Goal: Information Seeking & Learning: Learn about a topic

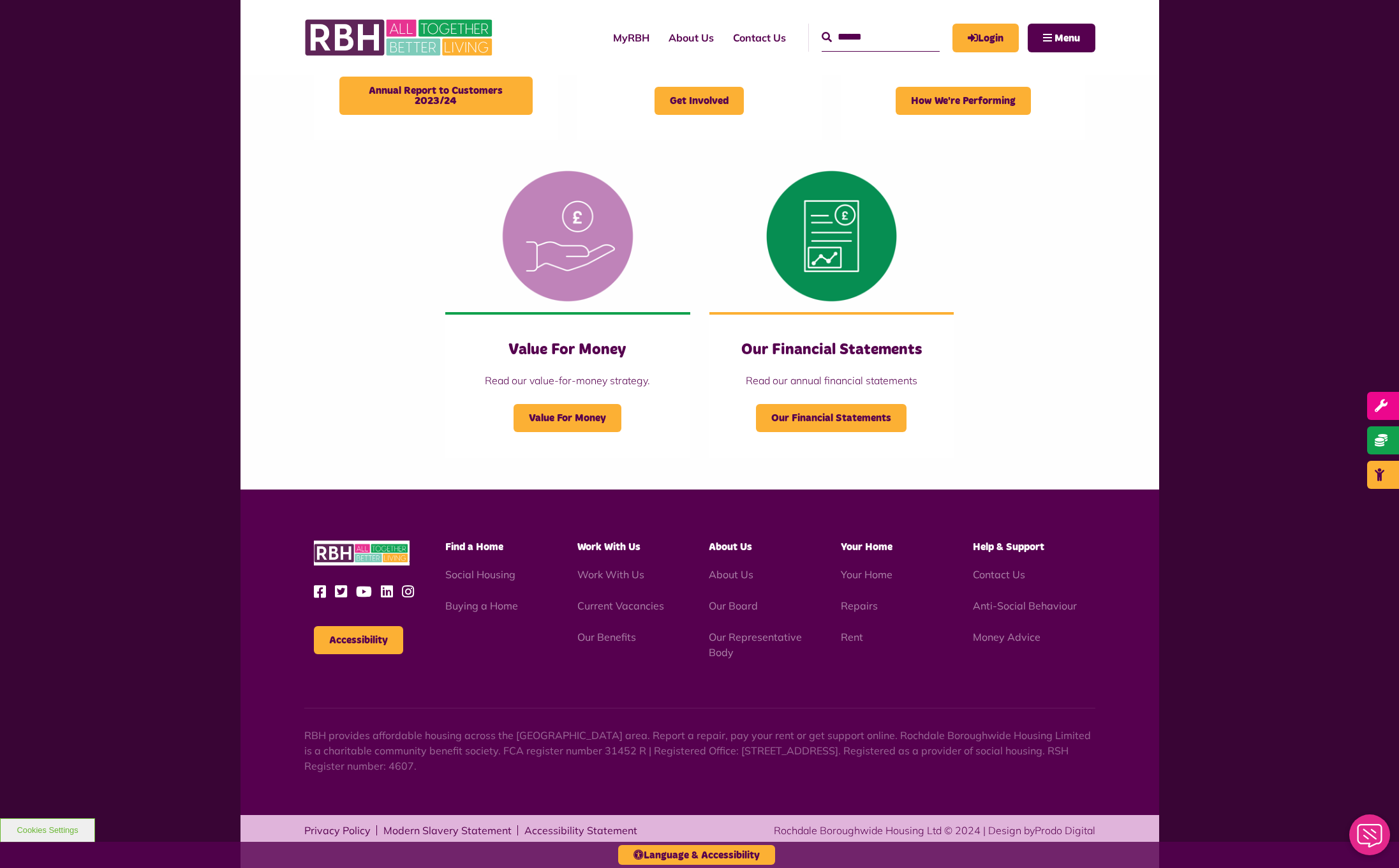
scroll to position [1130, 0]
click at [737, 573] on link "About Us" at bounding box center [731, 575] width 44 height 12
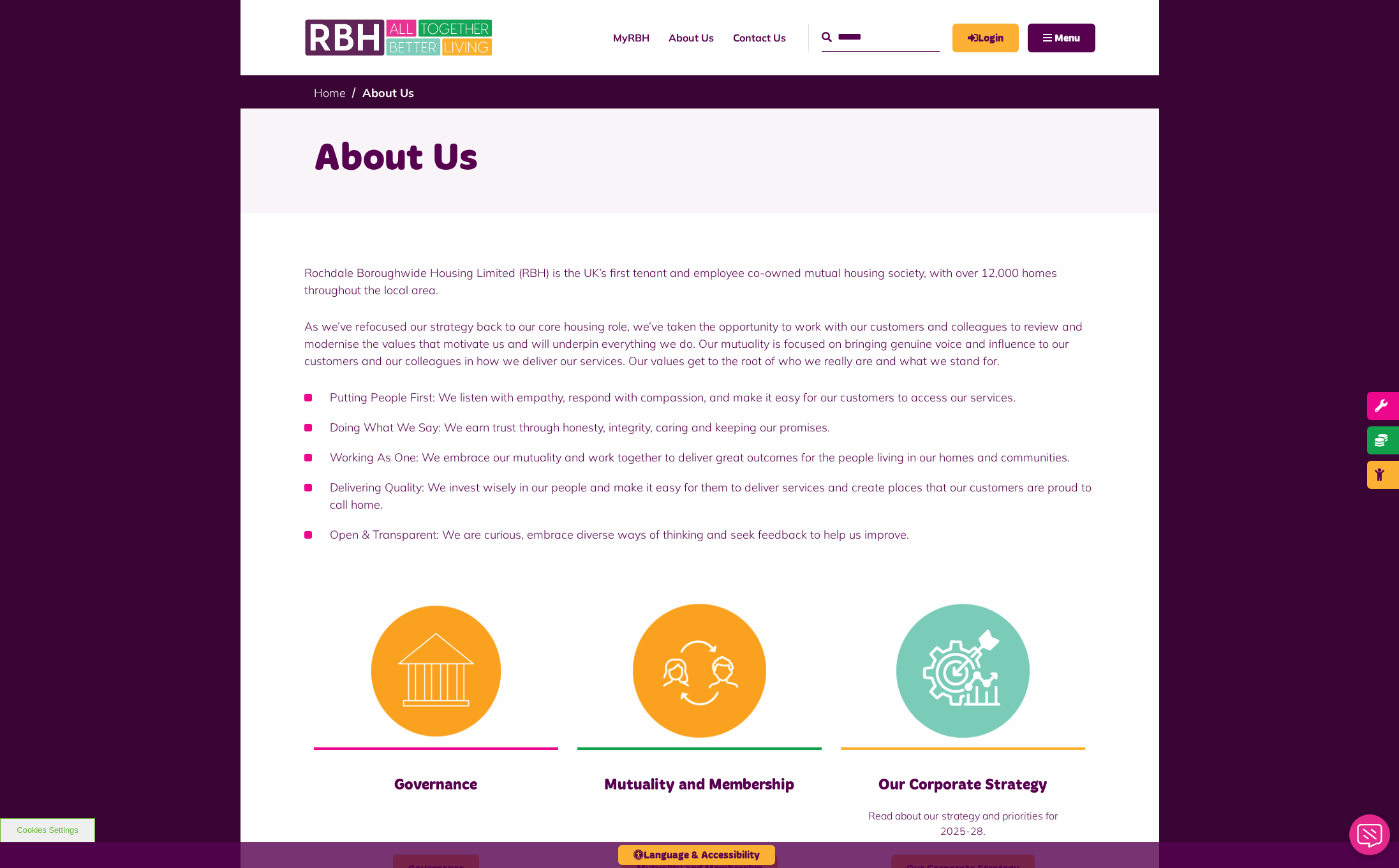
click at [432, 395] on li "Putting People First: We listen with empathy, respond with compassion, and make…" at bounding box center [700, 398] width 791 height 17
drag, startPoint x: 434, startPoint y: 397, endPoint x: 318, endPoint y: 399, distance: 116.0
click at [318, 399] on li "Putting People First: We listen with empathy, respond with compassion, and make…" at bounding box center [700, 398] width 791 height 17
copy li "Putting People First:"
drag, startPoint x: 442, startPoint y: 432, endPoint x: 328, endPoint y: 422, distance: 114.4
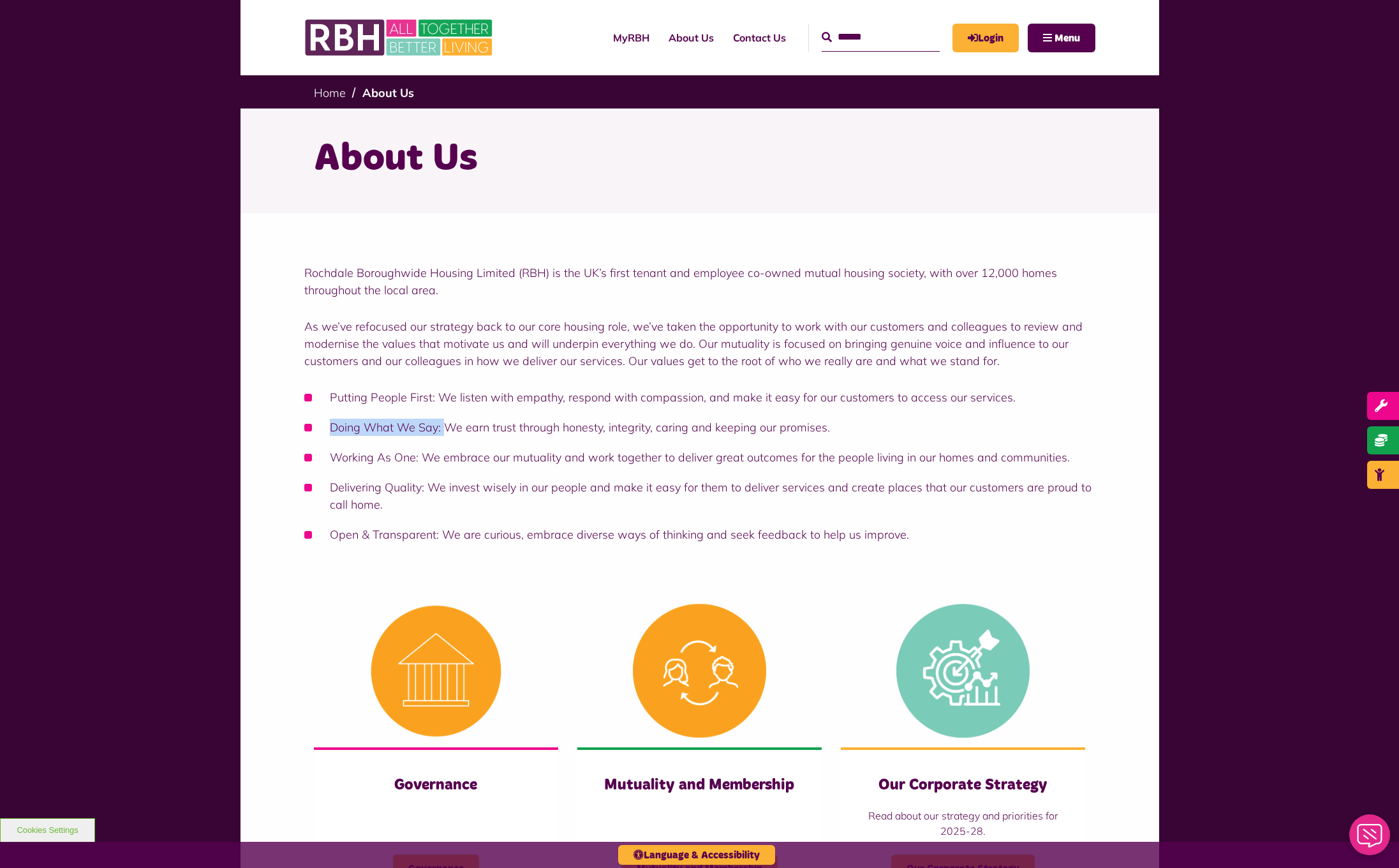
click at [328, 422] on li "Doing What We Say: We earn trust through honesty, integrity, caring and keeping…" at bounding box center [700, 427] width 791 height 17
copy li "Doing What We Say:"
click at [327, 454] on li "Working As One: We embrace our mutuality and work together to deliver great out…" at bounding box center [700, 457] width 791 height 17
copy li "Working As One:"
drag, startPoint x: 424, startPoint y: 487, endPoint x: 328, endPoint y: 490, distance: 96.0
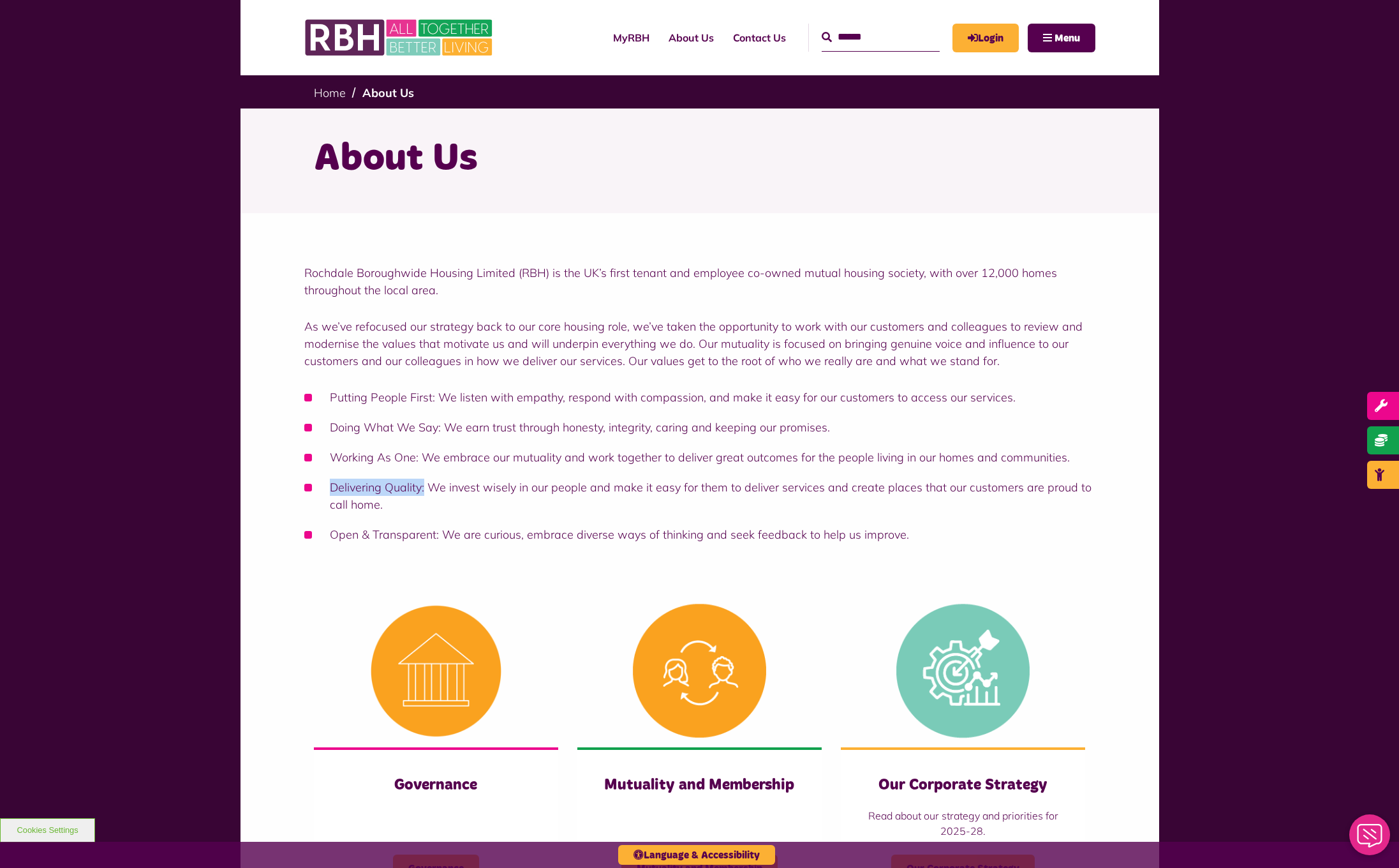
click at [328, 490] on li "Delivering Quality: We invest wisely in our people and make it easy for them to…" at bounding box center [700, 496] width 791 height 34
copy li "Delivering Quality:"
drag, startPoint x: 437, startPoint y: 532, endPoint x: 326, endPoint y: 531, distance: 111.0
click at [326, 531] on li "Open & Transparent: We are curious, embrace diverse ways of thinking and seek f…" at bounding box center [700, 534] width 791 height 17
copy li "Open & Transparent:"
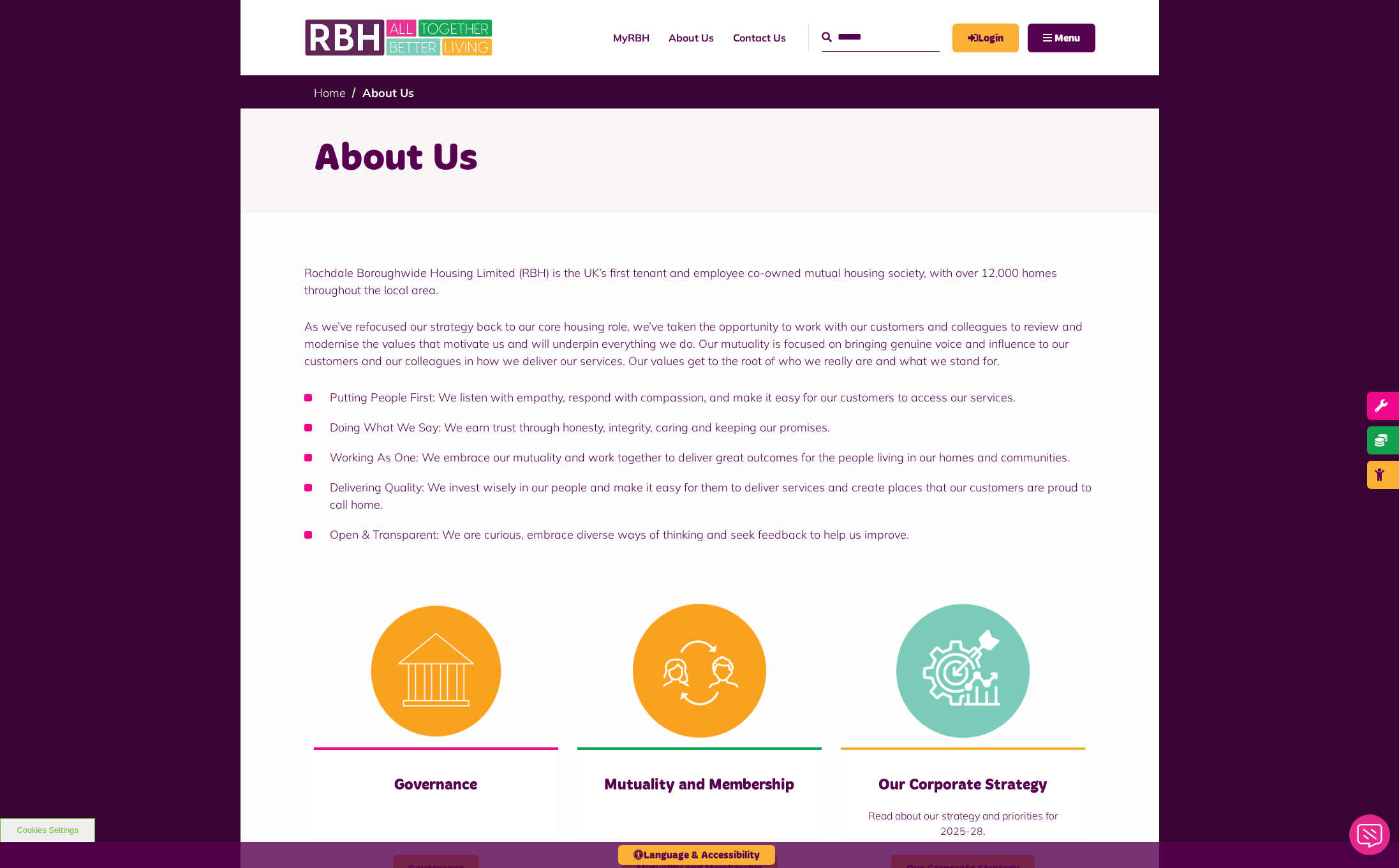
click at [787, 424] on li "Doing What We Say: We earn trust through honesty, integrity, caring and keeping…" at bounding box center [700, 427] width 791 height 17
